Goal: Navigation & Orientation: Understand site structure

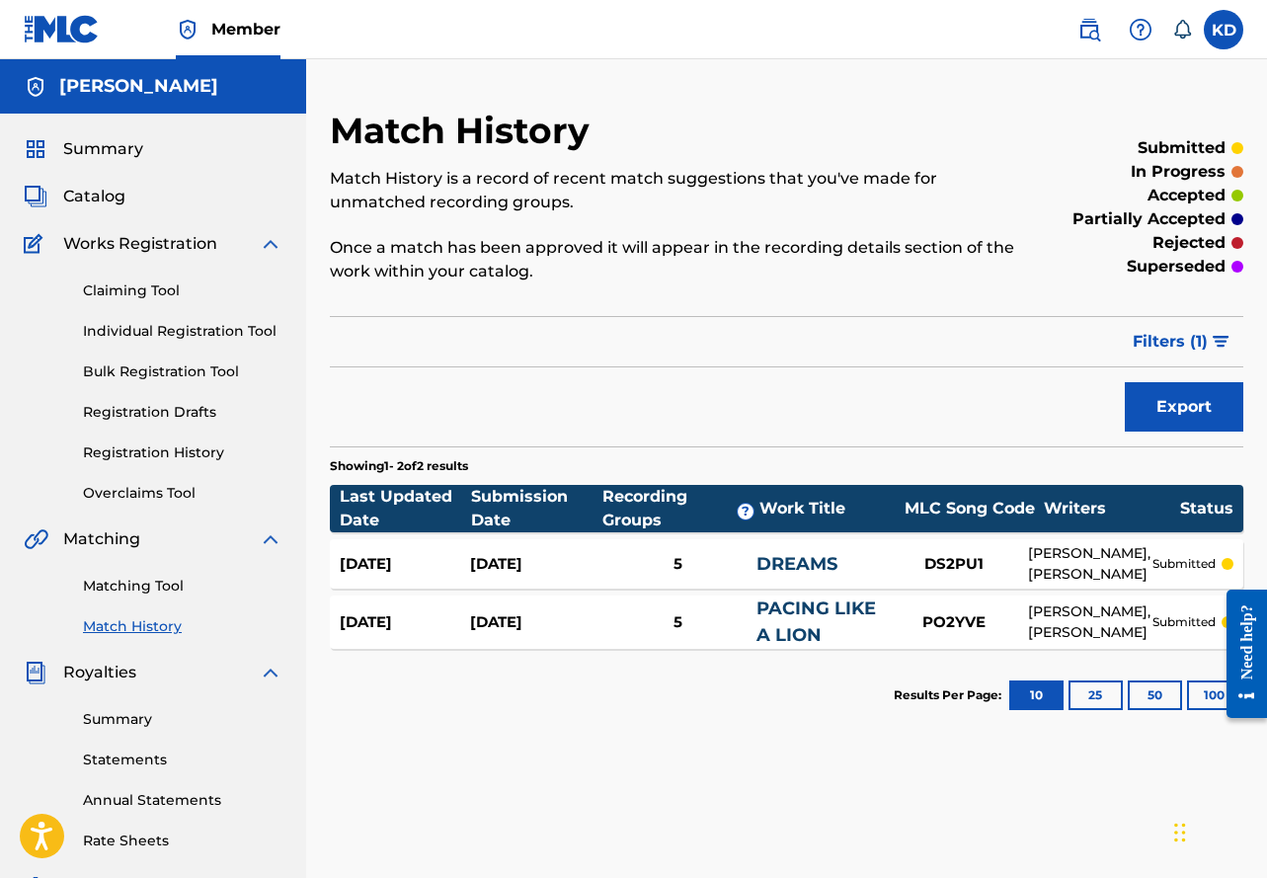
click at [170, 452] on link "Registration History" at bounding box center [182, 452] width 199 height 21
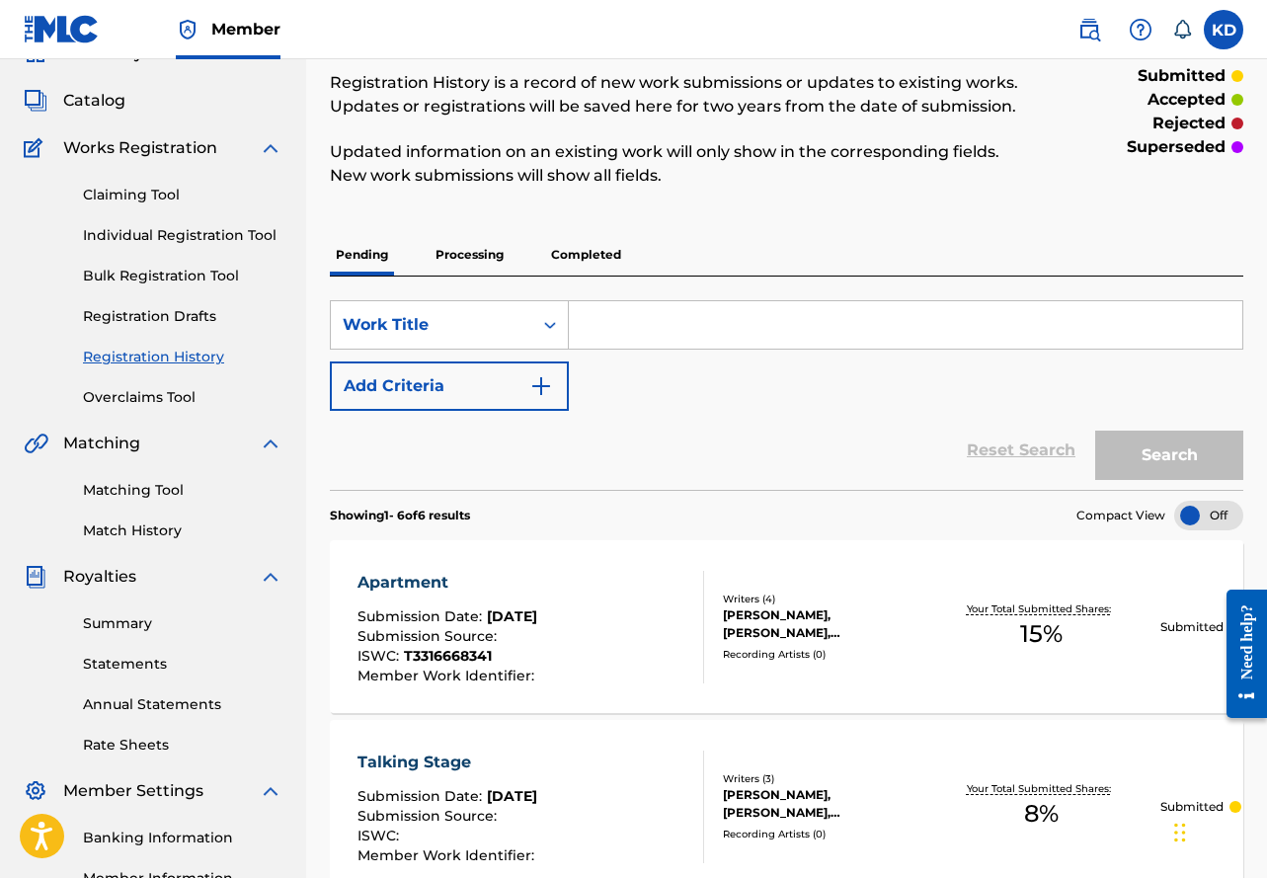
scroll to position [52, 0]
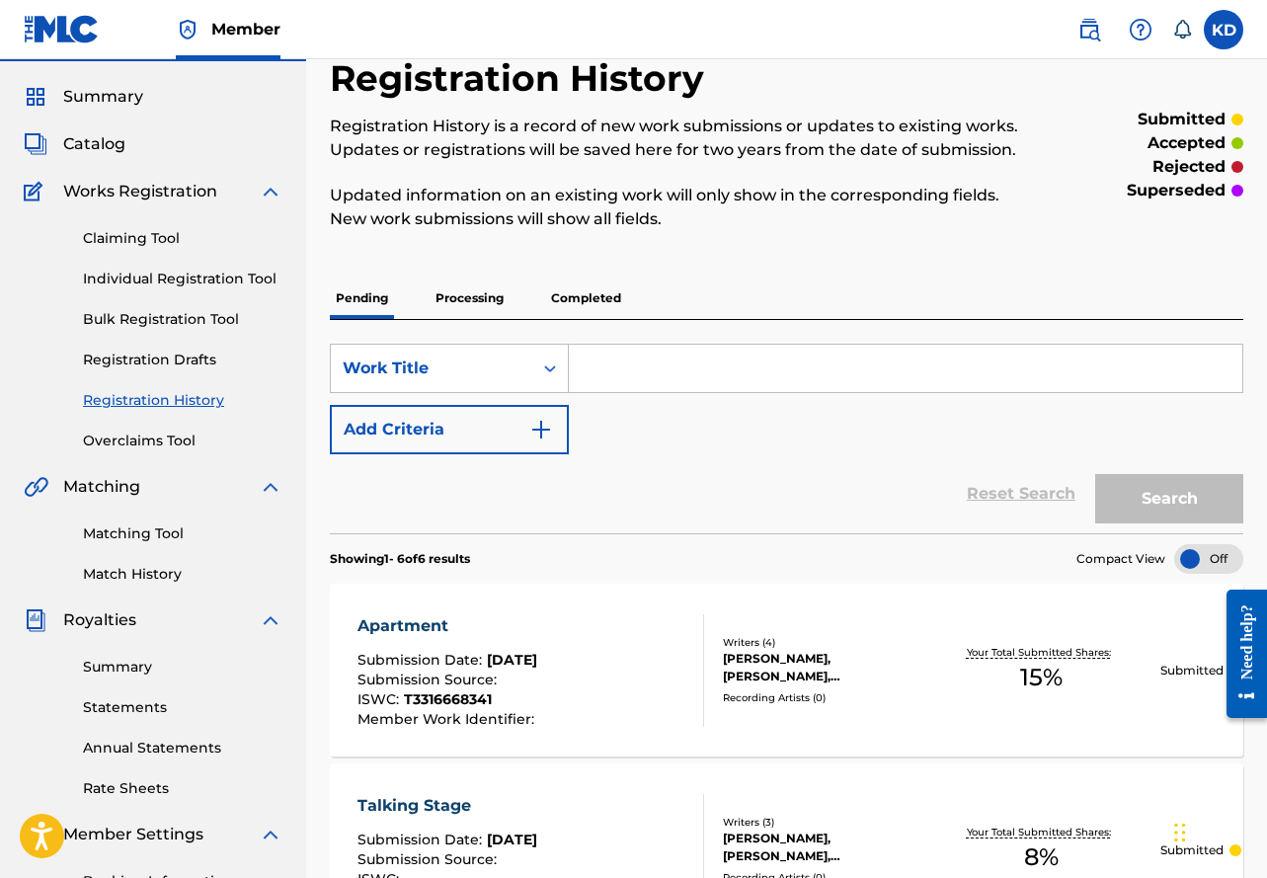
click at [129, 666] on link "Summary" at bounding box center [182, 667] width 199 height 21
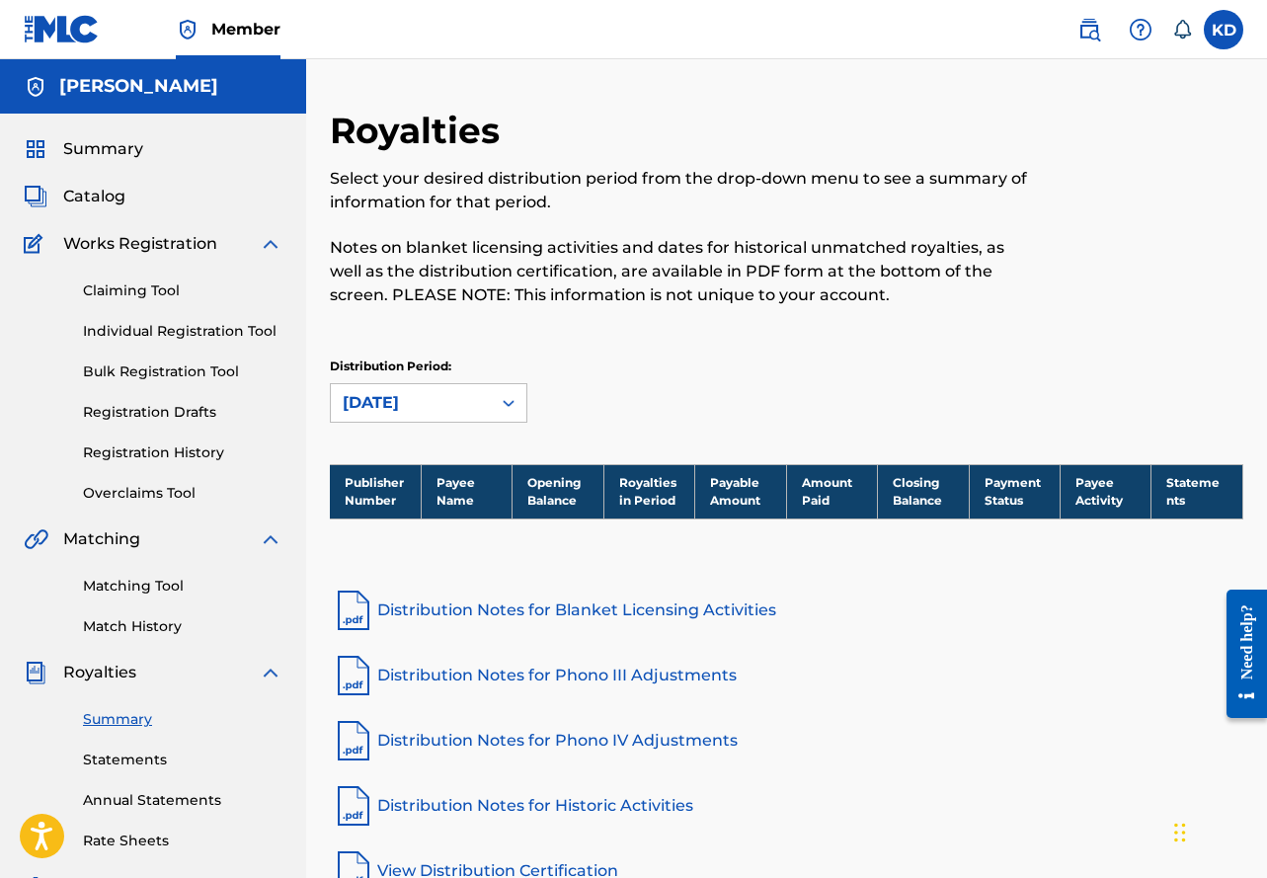
click at [138, 754] on link "Statements" at bounding box center [182, 759] width 199 height 21
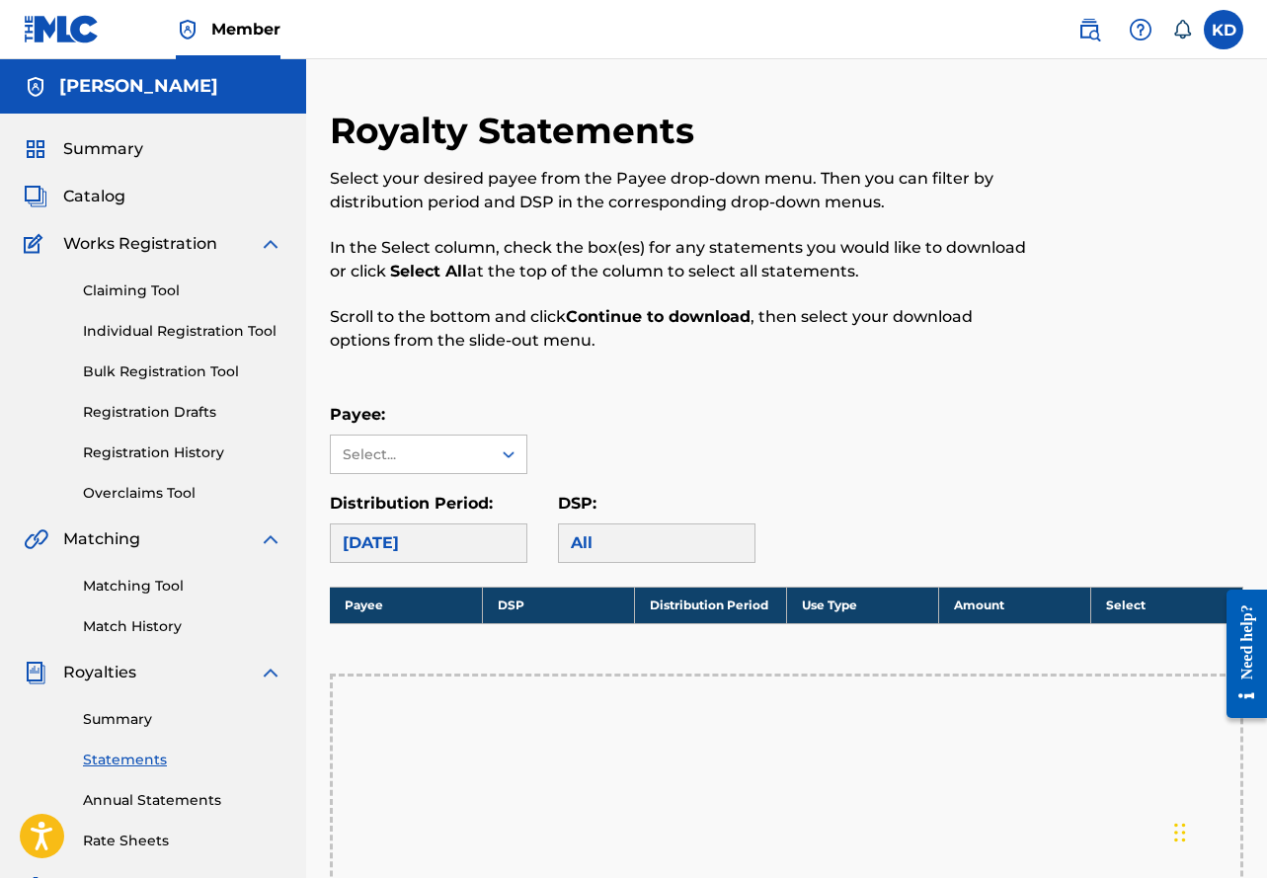
click at [115, 841] on link "Rate Sheets" at bounding box center [182, 840] width 199 height 21
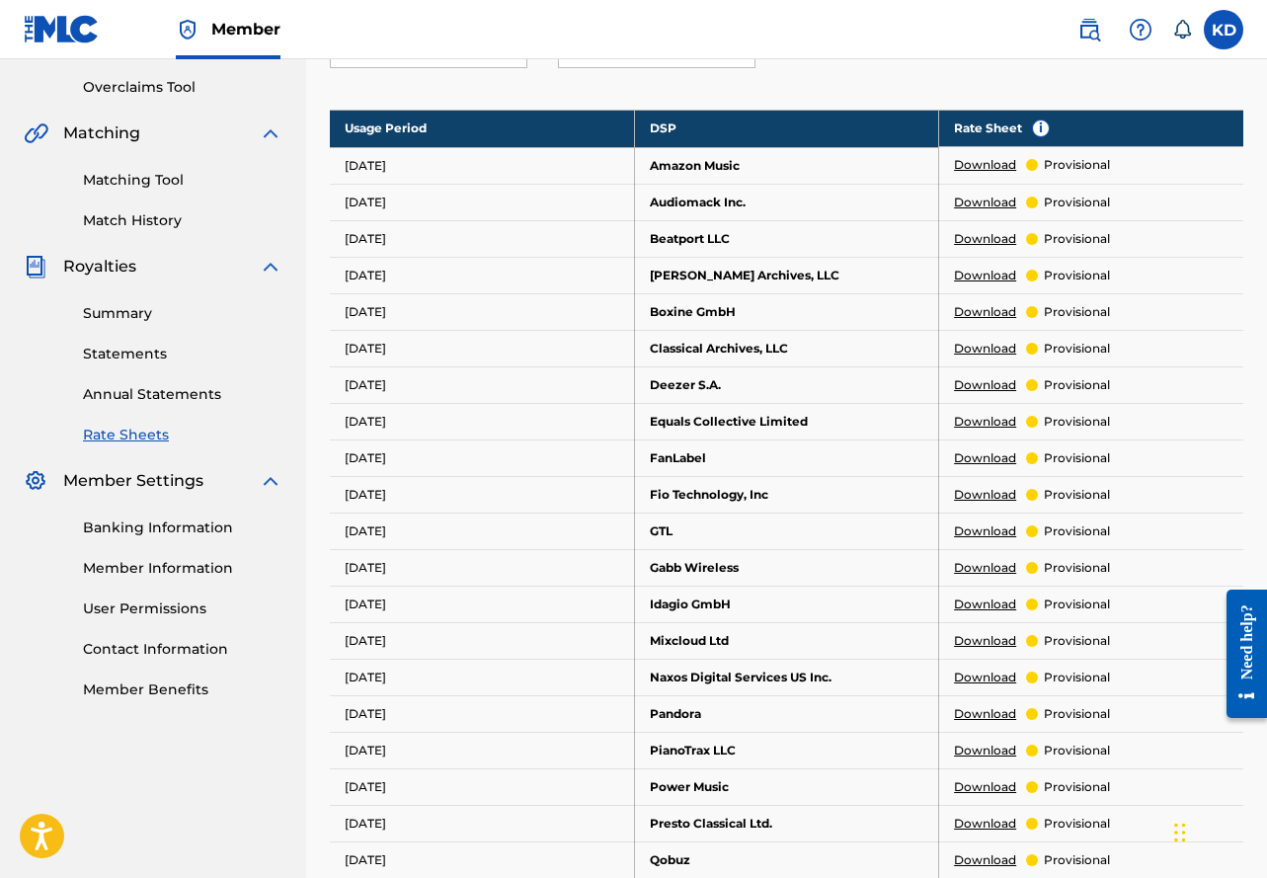
scroll to position [41, 0]
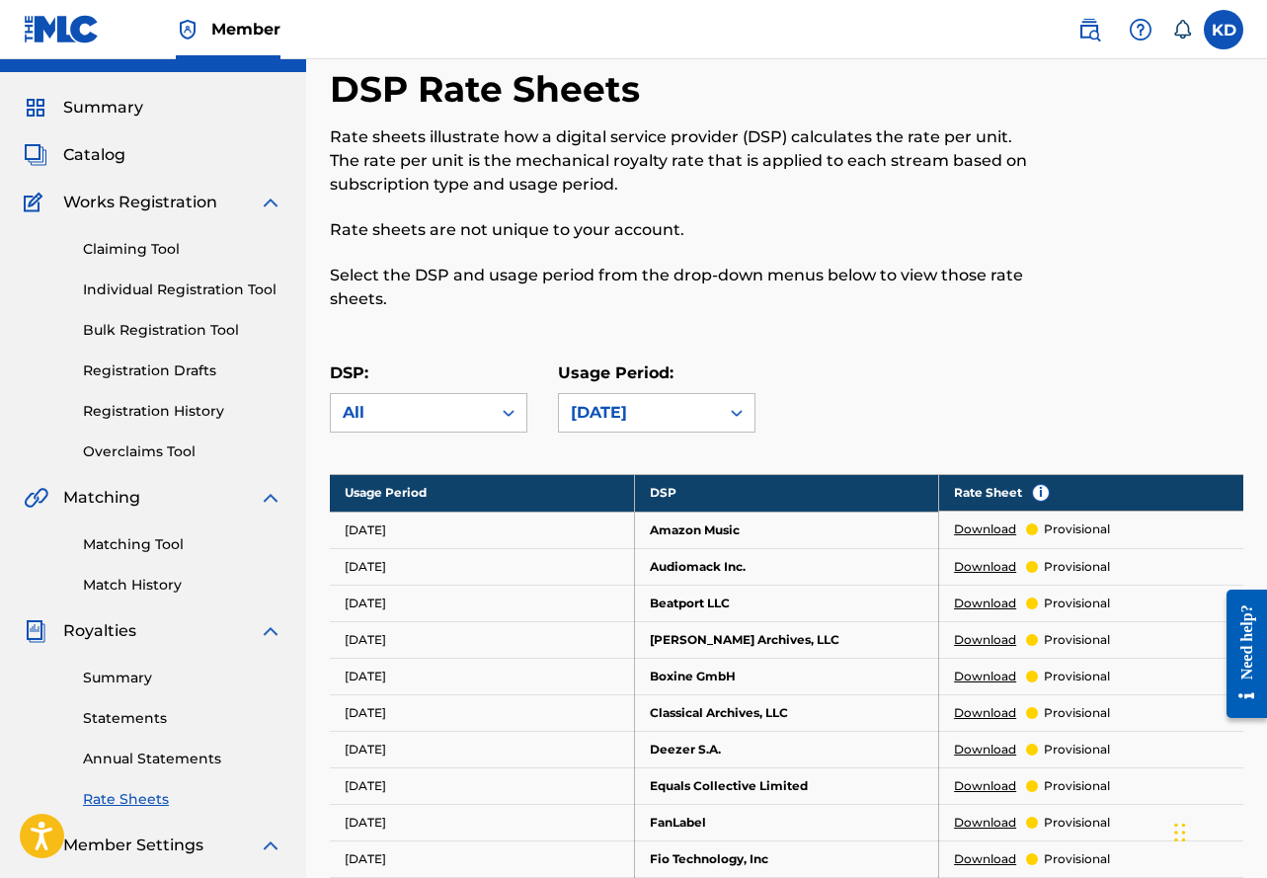
click at [92, 160] on span "Catalog" at bounding box center [94, 155] width 62 height 24
